Goal: Task Accomplishment & Management: Use online tool/utility

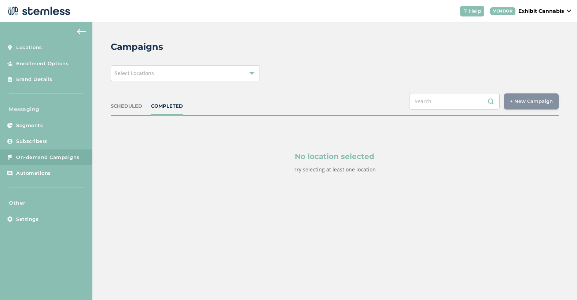
click at [192, 75] on div "Select Locations" at bounding box center [185, 73] width 149 height 16
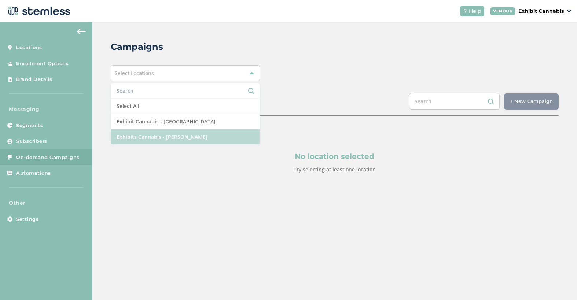
click at [173, 137] on li "Exhibits Cannabis - [PERSON_NAME]" at bounding box center [185, 136] width 148 height 15
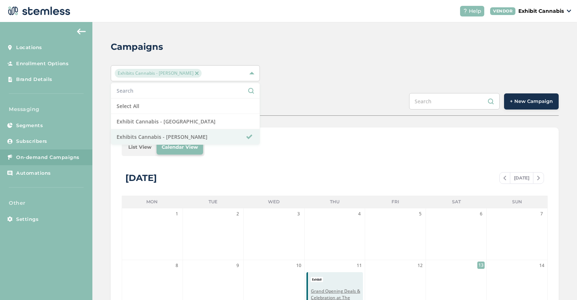
click at [293, 88] on div "Campaigns Exhibits Cannabis - [PERSON_NAME] Select All Exhibit Cannabis - [GEOG…" at bounding box center [334, 259] width 484 height 474
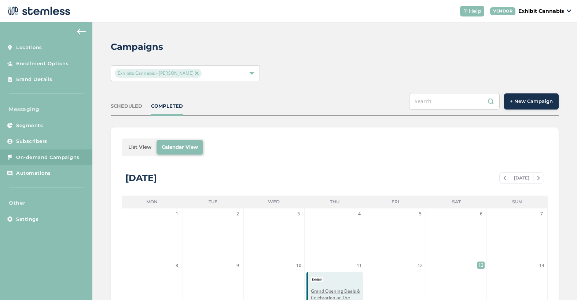
click at [137, 109] on div "SCHEDULED" at bounding box center [127, 106] width 32 height 7
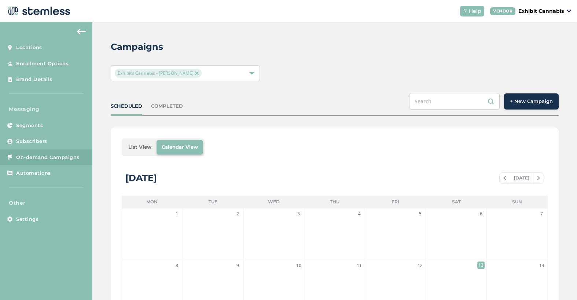
click at [147, 143] on li "List View" at bounding box center [139, 147] width 33 height 15
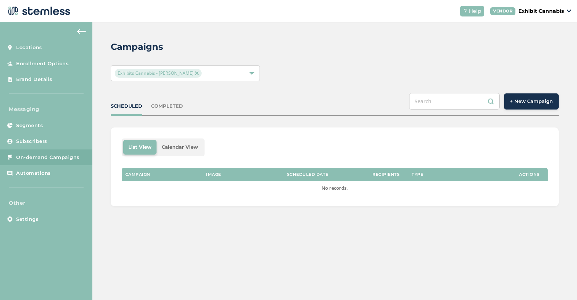
click at [195, 73] on img at bounding box center [197, 73] width 4 height 4
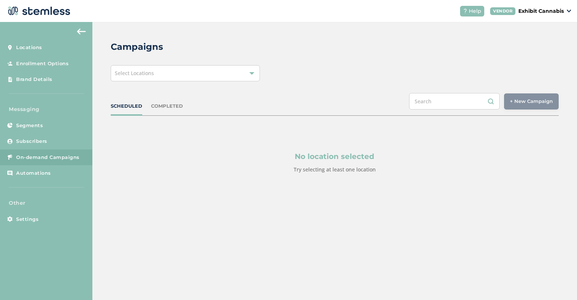
click at [183, 72] on div "Select Locations" at bounding box center [185, 73] width 149 height 16
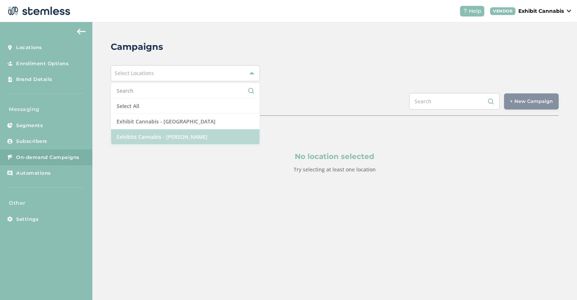
click at [172, 138] on li "Exhibits Cannabis - [PERSON_NAME]" at bounding box center [185, 136] width 148 height 15
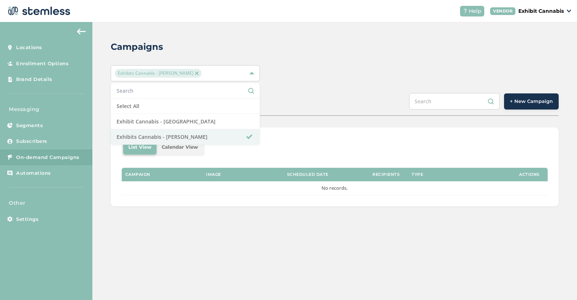
click at [286, 92] on div "Campaigns Exhibits Cannabis - [PERSON_NAME] Select All Exhibit Cannabis - [GEOG…" at bounding box center [334, 123] width 484 height 203
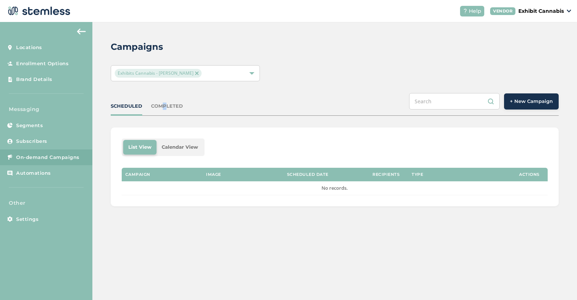
click at [160, 107] on div "COMPLETED" at bounding box center [167, 106] width 32 height 7
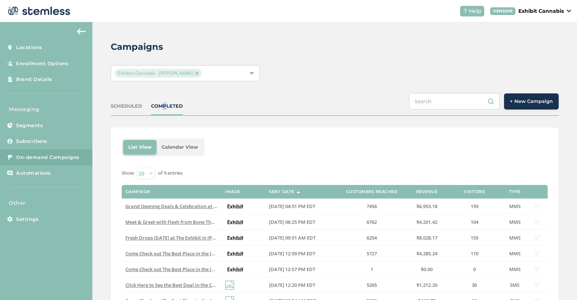
click at [195, 73] on img at bounding box center [197, 73] width 4 height 4
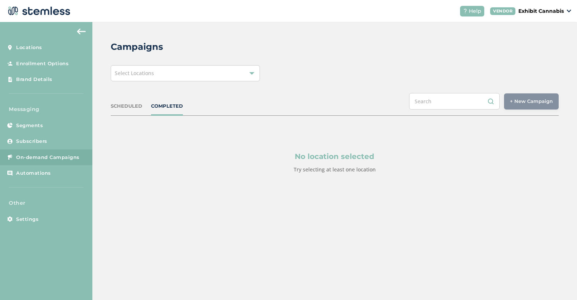
click at [207, 78] on div "Select Locations" at bounding box center [185, 73] width 149 height 16
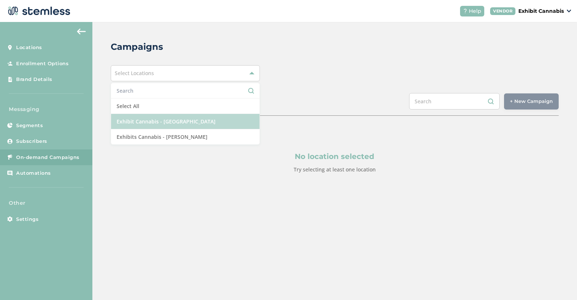
click at [181, 124] on li "Exhibit Cannabis - [GEOGRAPHIC_DATA]" at bounding box center [185, 121] width 148 height 15
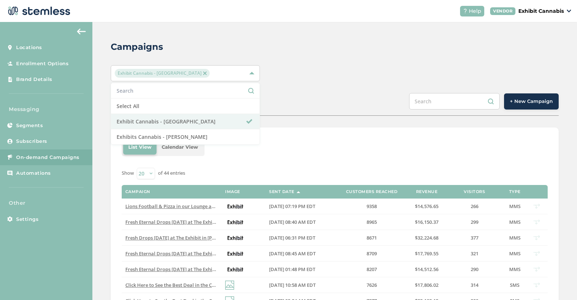
click at [335, 77] on div "Exhibit Cannabis - [GEOGRAPHIC_DATA] Select All Exhibit Cannabis - [GEOGRAPHIC_…" at bounding box center [335, 73] width 448 height 16
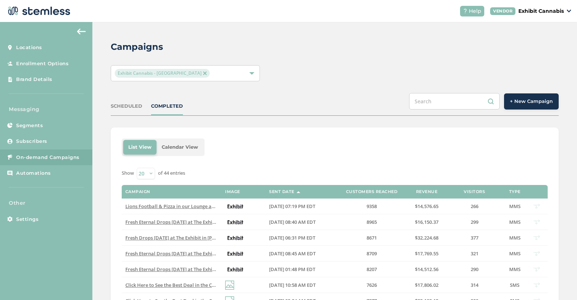
click at [512, 99] on span "+ New Campaign" at bounding box center [531, 101] width 43 height 7
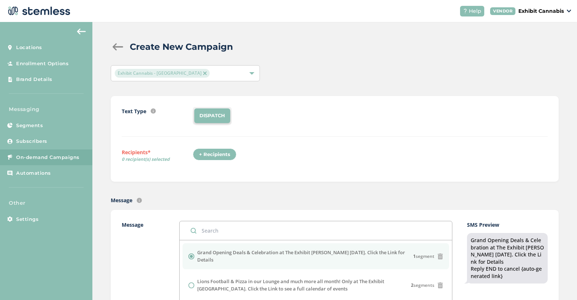
click at [206, 154] on div "+ Recipients" at bounding box center [215, 154] width 44 height 12
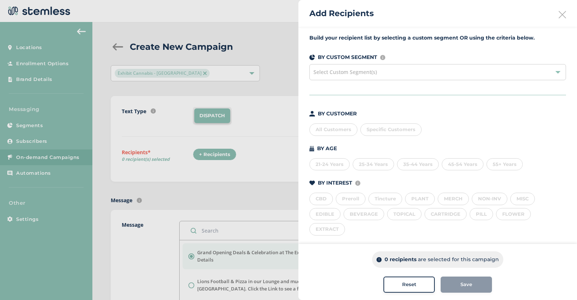
click at [328, 131] on div "All Customers" at bounding box center [333, 130] width 48 height 12
click at [456, 283] on div "Save" at bounding box center [466, 284] width 40 height 7
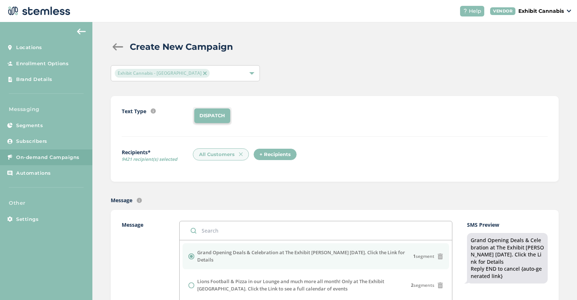
click at [149, 262] on label "Message" at bounding box center [143, 288] width 43 height 134
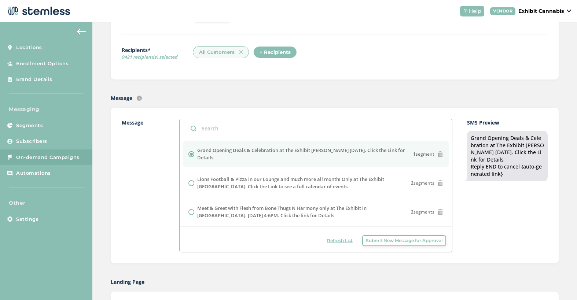
scroll to position [103, 0]
click at [212, 129] on input "text" at bounding box center [316, 128] width 272 height 19
type input "fr"
radio input "false"
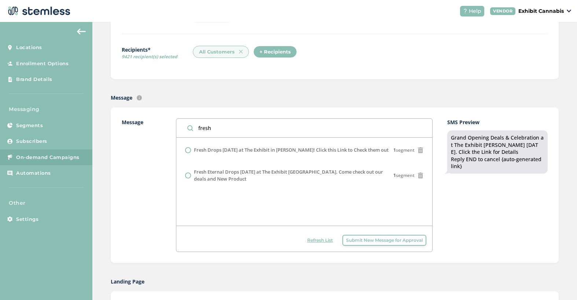
type input "fresh"
click at [346, 241] on span "Submit New Message for Approval" at bounding box center [384, 240] width 77 height 7
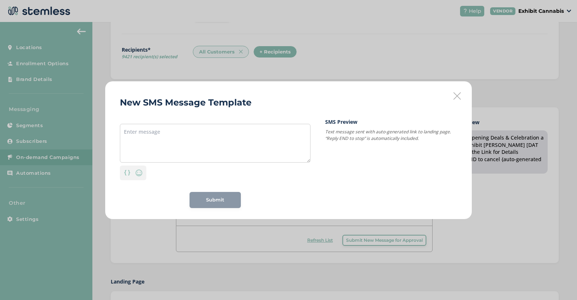
click at [342, 235] on button "Submit New Message for Approval" at bounding box center [384, 240] width 84 height 11
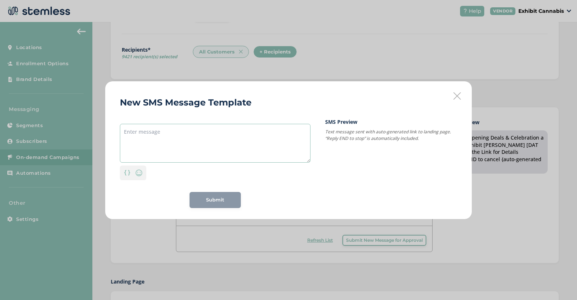
click at [194, 129] on textarea at bounding box center [215, 143] width 191 height 39
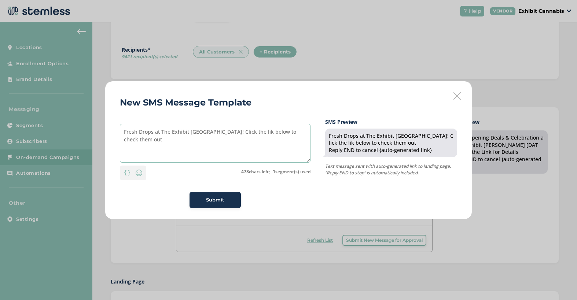
click at [245, 131] on textarea "Fresh Drops at The Exhibit [GEOGRAPHIC_DATA]! Click the lik below to check them…" at bounding box center [215, 143] width 191 height 39
type textarea "Fresh Drops at The Exhibit [GEOGRAPHIC_DATA]! Click the link below to check the…"
click at [202, 200] on div "Submit" at bounding box center [215, 199] width 40 height 7
